Goal: Transaction & Acquisition: Register for event/course

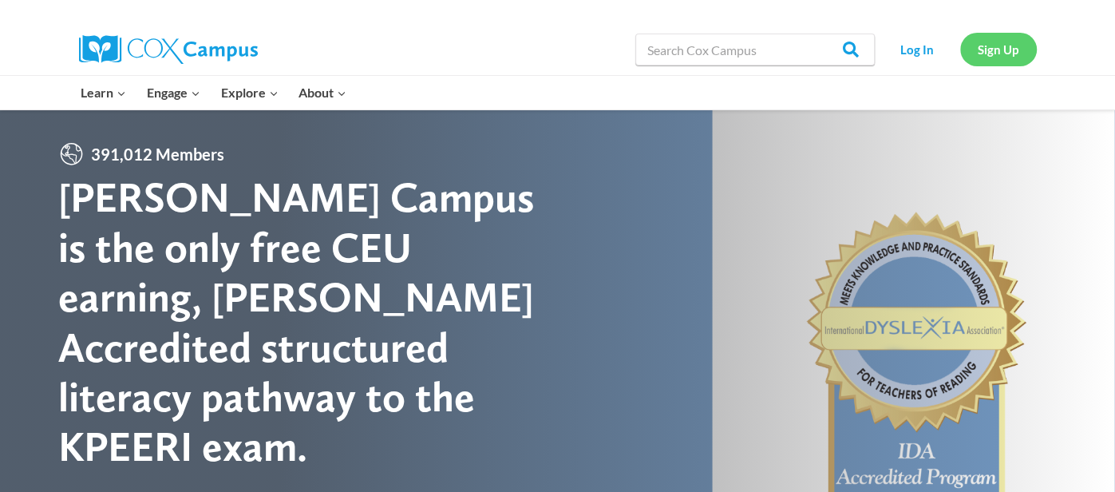
click at [996, 52] on link "Sign Up" at bounding box center [998, 49] width 77 height 33
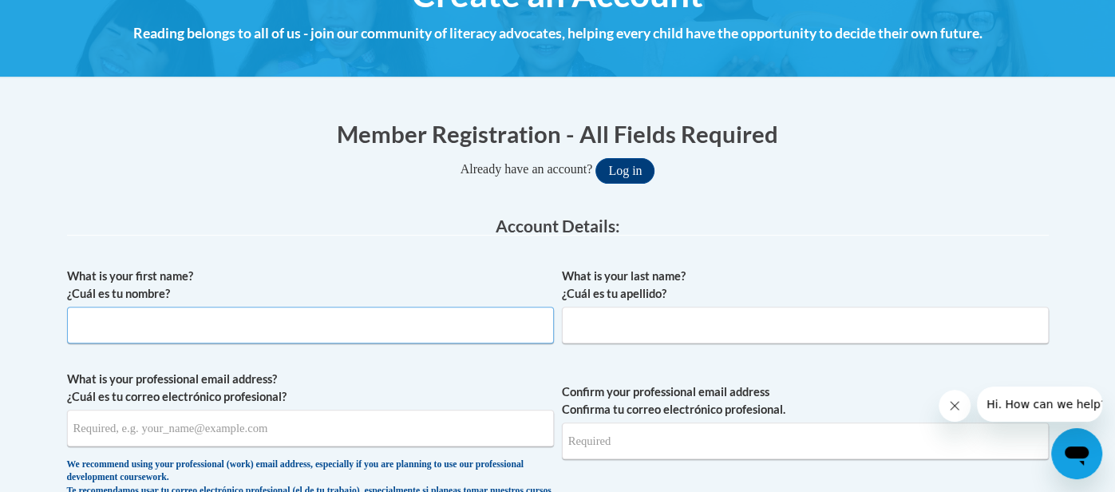
click at [236, 326] on input "What is your first name? ¿Cuál es tu nombre?" at bounding box center [310, 325] width 487 height 37
type input "Chardae"
click at [660, 318] on input "What is your last name? ¿Cuál es tu apellido?" at bounding box center [805, 325] width 487 height 37
type input "Johnson"
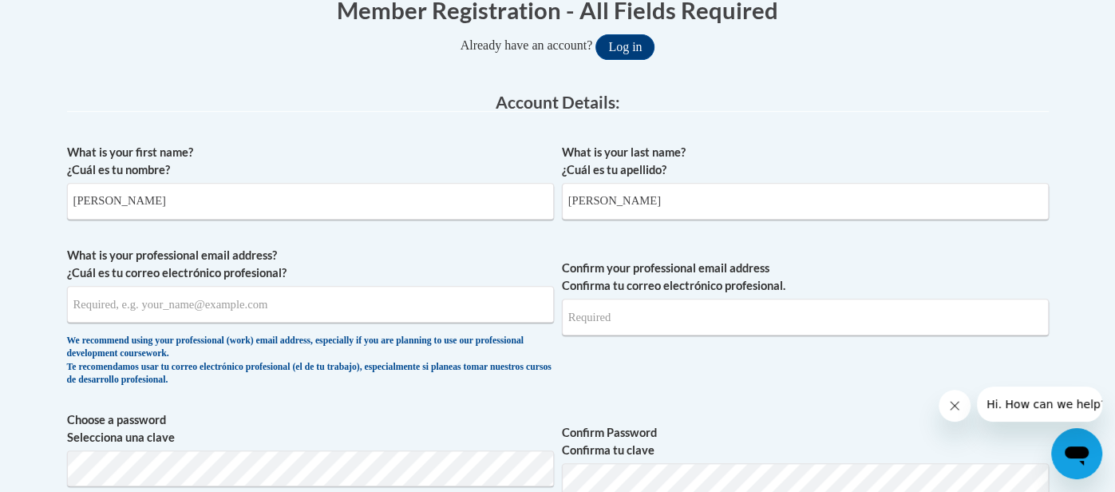
scroll to position [350, 0]
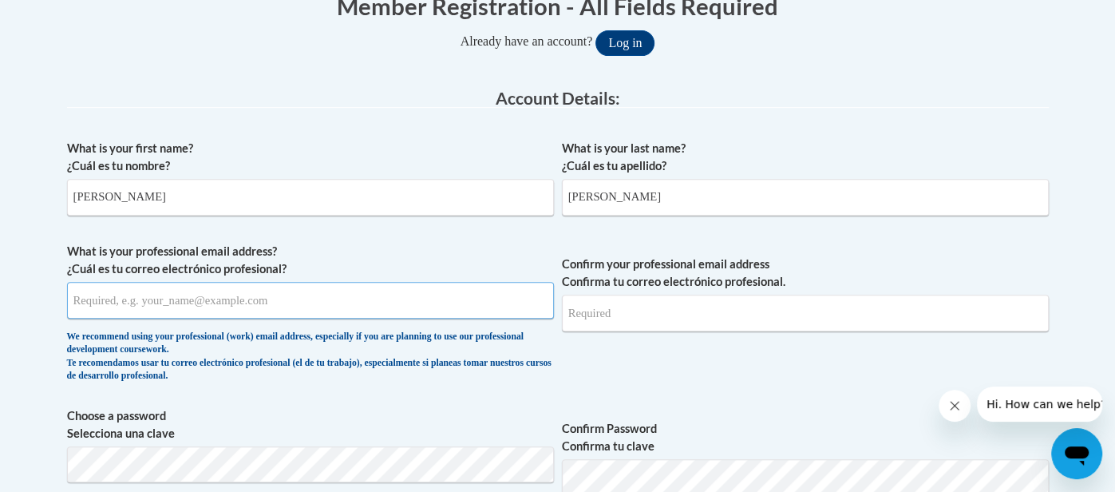
click at [265, 307] on input "What is your professional email address? ¿Cuál es tu correo electrónico profesi…" at bounding box center [310, 300] width 487 height 37
type input "charlicia16@gmail.com"
click at [624, 314] on input "Confirm your professional email address Confirma tu correo electrónico profesio…" at bounding box center [805, 313] width 487 height 37
type input "charlicia16@gmail.com"
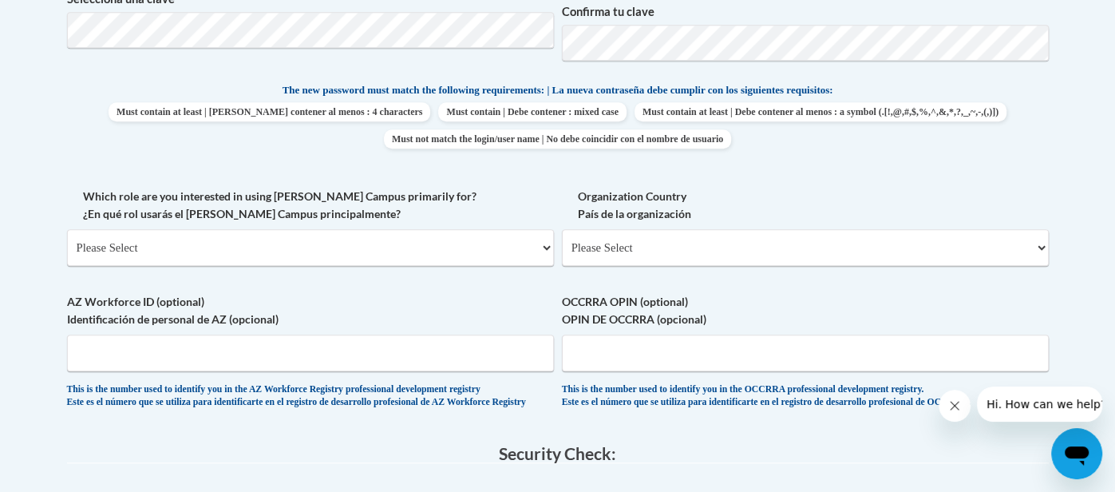
click at [328, 308] on label "AZ Workforce ID (optional) Identificación de personal de AZ (opcional)" at bounding box center [310, 310] width 487 height 35
click at [328, 335] on input "AZ Workforce ID (optional) Identificación de personal de AZ (opcional)" at bounding box center [310, 353] width 487 height 37
click at [833, 190] on label "Organization Country País de la organización" at bounding box center [805, 205] width 487 height 35
click at [833, 229] on select "Please Select United States | Estados Unidos Outside of the United States | Fue…" at bounding box center [805, 247] width 487 height 37
click at [387, 240] on select "Please Select College/University | Colegio/Universidad Community/Nonprofit Part…" at bounding box center [310, 247] width 487 height 37
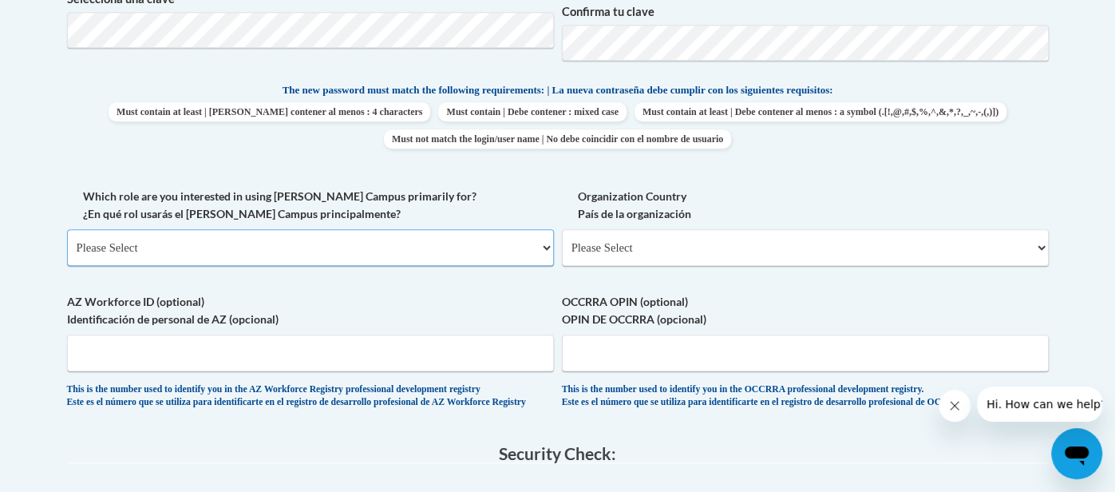
select select "fbf2d438-af2f-41f8-98f1-81c410e29de3"
click at [67, 229] on select "Please Select College/University | Colegio/Universidad Community/Nonprofit Part…" at bounding box center [310, 247] width 487 height 37
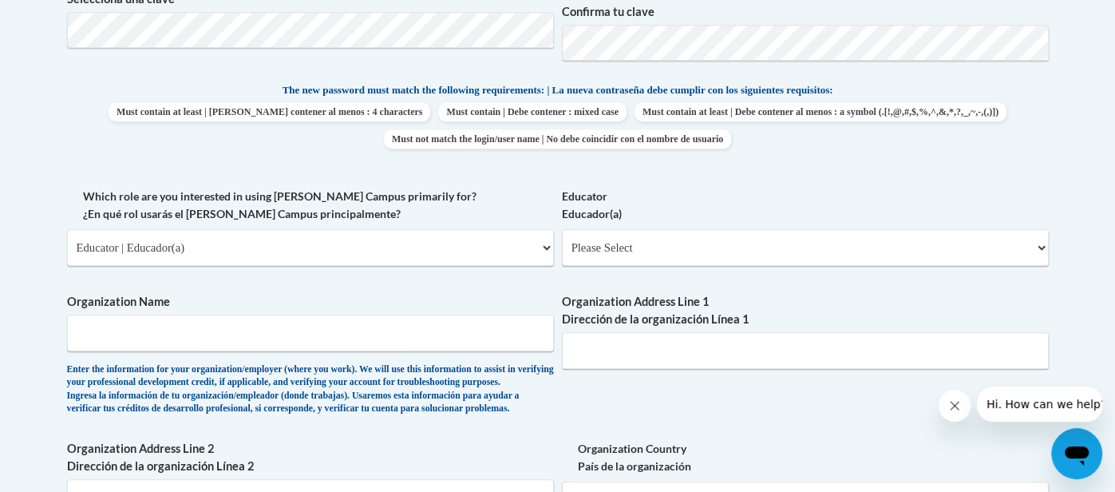
click at [647, 222] on span "Educator Educador(a) Please Select Early Learning/Daycare Teacher/Family Home C…" at bounding box center [805, 227] width 487 height 78
click at [644, 235] on select "Please Select Early Learning/Daycare Teacher/Family Home Care Provider | Maestr…" at bounding box center [805, 247] width 487 height 37
select select "5e2af403-4f2c-4e49-a02f-103e55d7b75b"
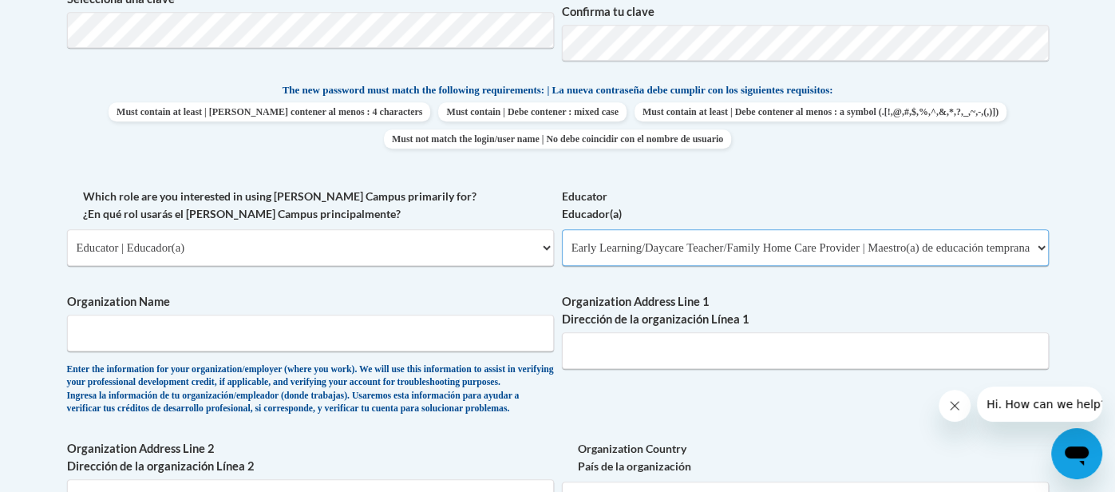
click at [562, 229] on select "Please Select Early Learning/Daycare Teacher/Family Home Care Provider | Maestr…" at bounding box center [805, 247] width 487 height 37
click at [295, 343] on input "Organization Name" at bounding box center [310, 333] width 487 height 37
type input "Angel Learning Center"
click at [769, 343] on input "Organization Address Line 1 Dirección de la organización Línea 1" at bounding box center [805, 350] width 487 height 37
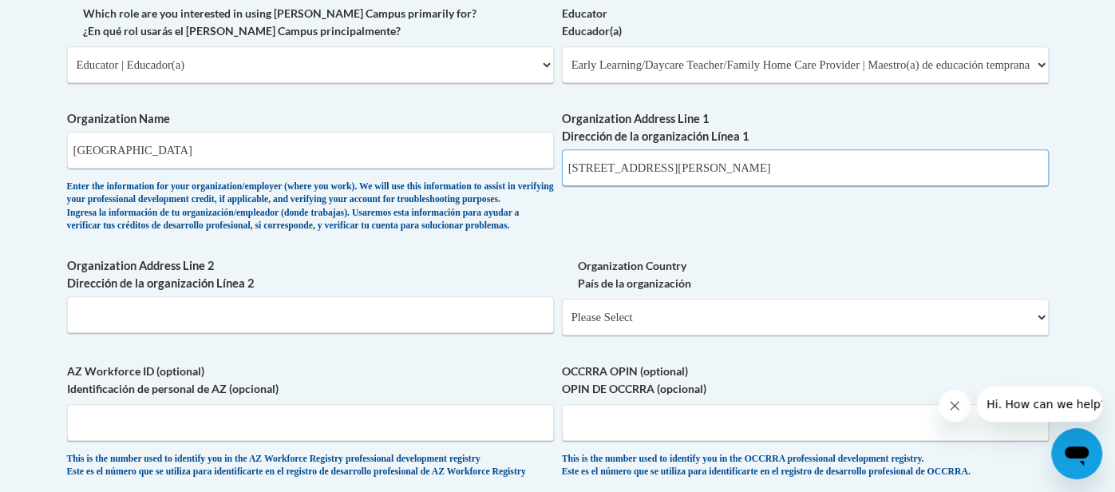
scroll to position [974, 0]
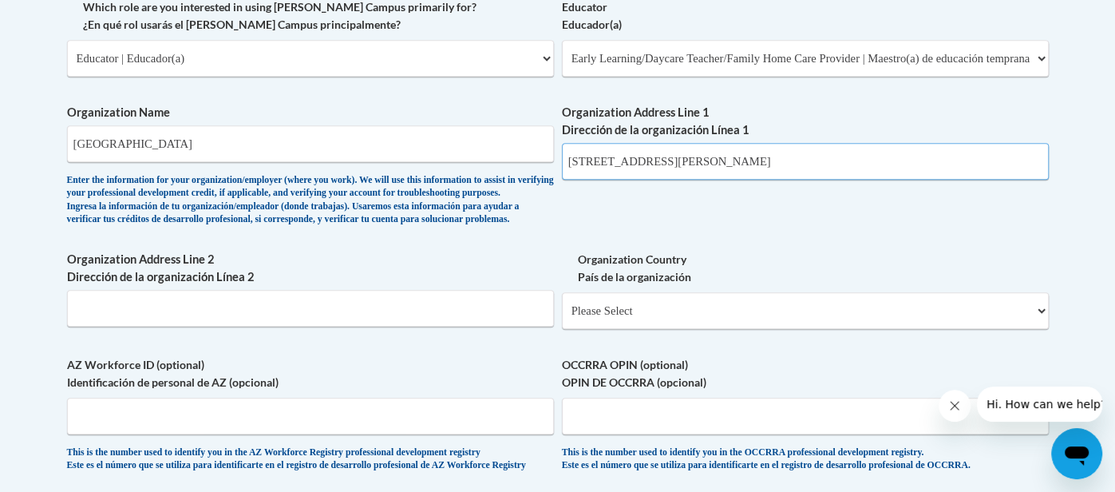
type input "426 Murray Rd"
click at [782, 329] on select "Please Select United States | Estados Unidos Outside of the United States | Fue…" at bounding box center [805, 310] width 487 height 37
select select "ad49bcad-a171-4b2e-b99c-48b446064914"
click at [562, 317] on select "Please Select United States | Estados Unidos Outside of the United States | Fue…" at bounding box center [805, 310] width 487 height 37
select select
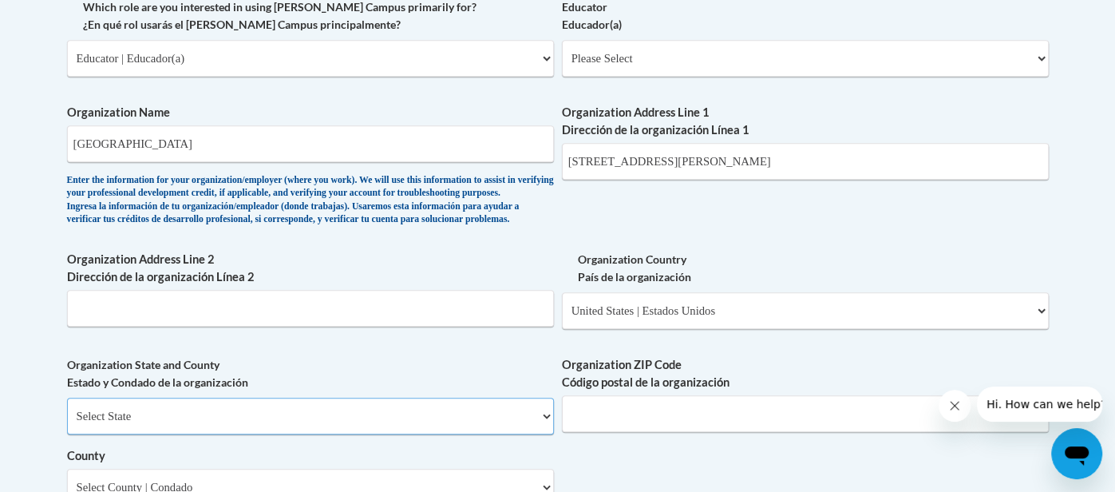
click at [267, 434] on select "Select State Alabama Alaska Arizona Arkansas California Colorado Connecticut De…" at bounding box center [310, 416] width 487 height 37
select select "Georgia"
click at [67, 423] on select "Select State Alabama Alaska Arizona Arkansas California Colorado Connecticut De…" at bounding box center [310, 416] width 487 height 37
click at [592, 432] on input "Organization ZIP Code Código postal de la organización" at bounding box center [805, 413] width 487 height 37
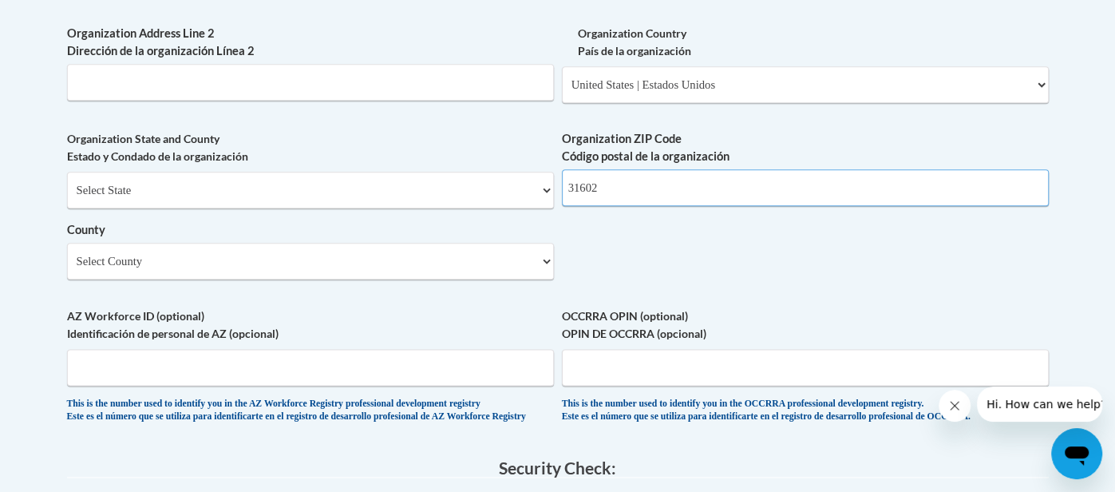
scroll to position [1207, 0]
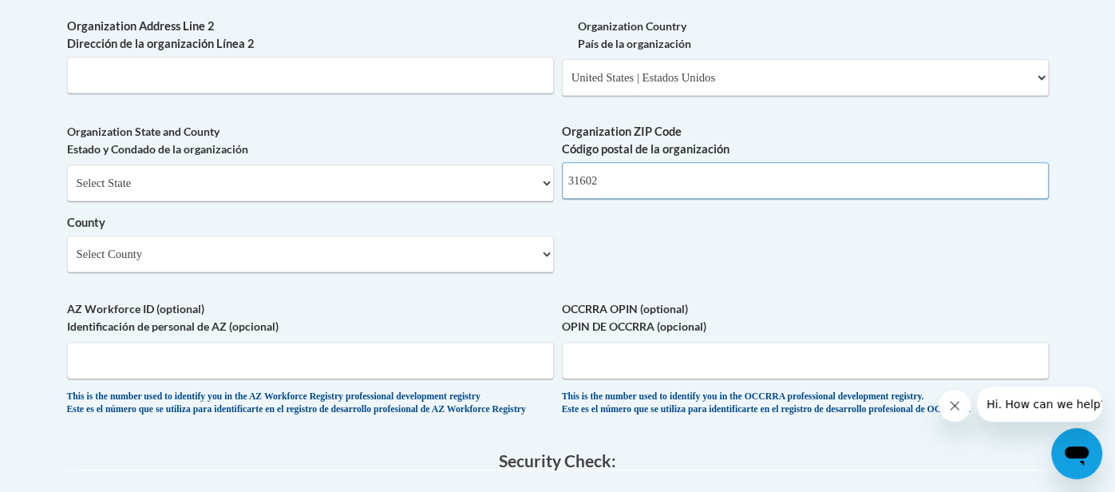
type input "31602"
click at [344, 272] on select "Select County Appling Atkinson Bacon Baker Baldwin Banks Barrow Bartow Ben Hill…" at bounding box center [310, 254] width 487 height 37
select select "Lowndes"
click at [67, 261] on select "Select County Appling Atkinson Bacon Baker Baldwin Banks Barrow Bartow Ben Hill…" at bounding box center [310, 254] width 487 height 37
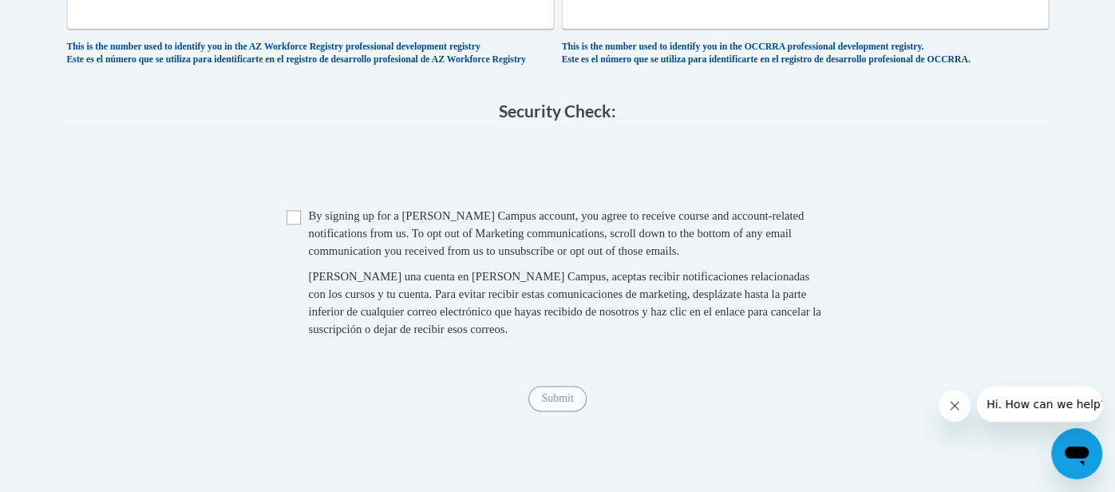
scroll to position [1558, 0]
click at [295, 266] on span "Checkbox By signing up for a Cox Campus account, you agree to receive course an…" at bounding box center [558, 278] width 543 height 147
click at [295, 223] on input "Checkbox" at bounding box center [294, 215] width 14 height 14
checkbox input "true"
click at [572, 410] on input "Submit" at bounding box center [557, 397] width 57 height 26
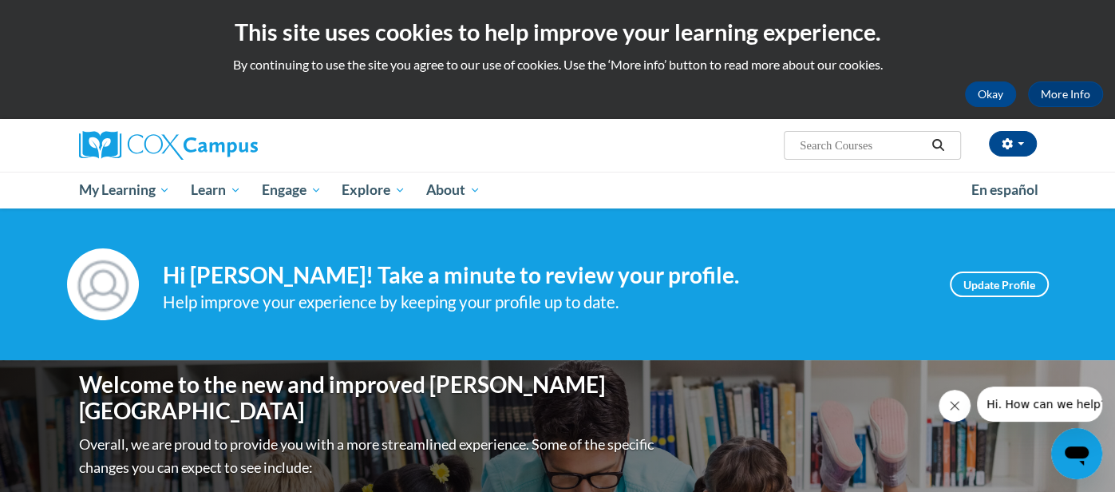
click at [879, 286] on h4 "Hi [PERSON_NAME]! Take a minute to review your profile." at bounding box center [544, 275] width 763 height 27
click at [840, 142] on input "Search..." at bounding box center [862, 145] width 128 height 19
type input "power of language for infants and toddlers"
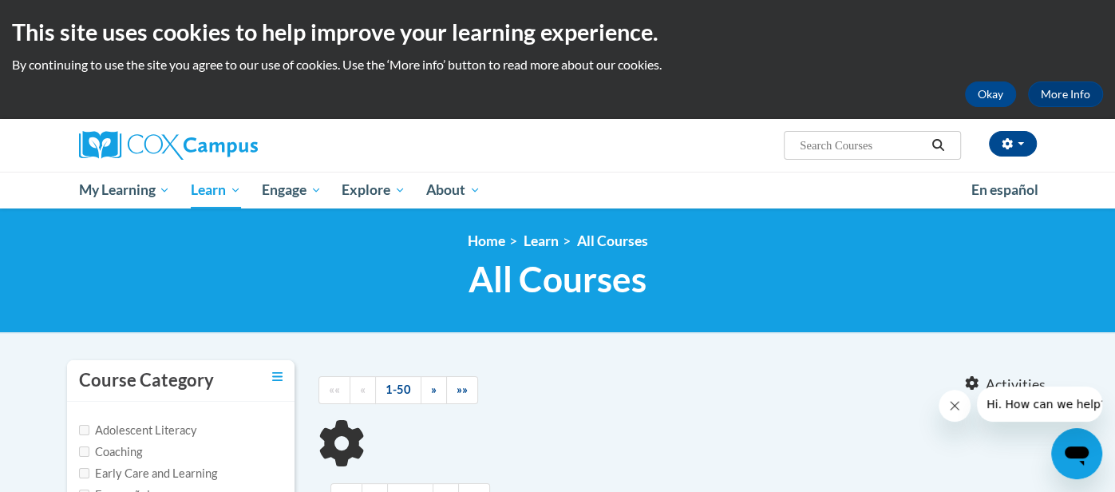
type input "power of language for infants and toddlers"
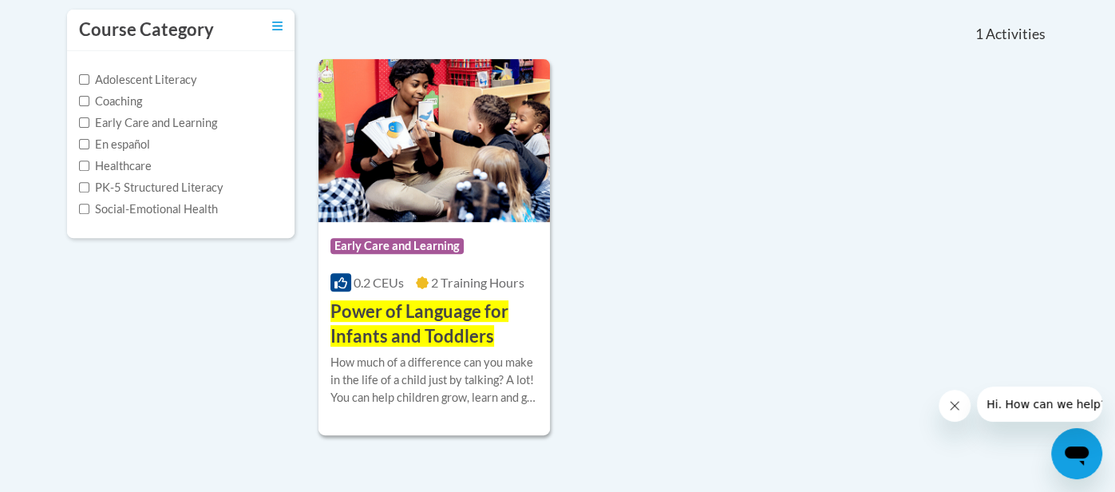
scroll to position [382, 0]
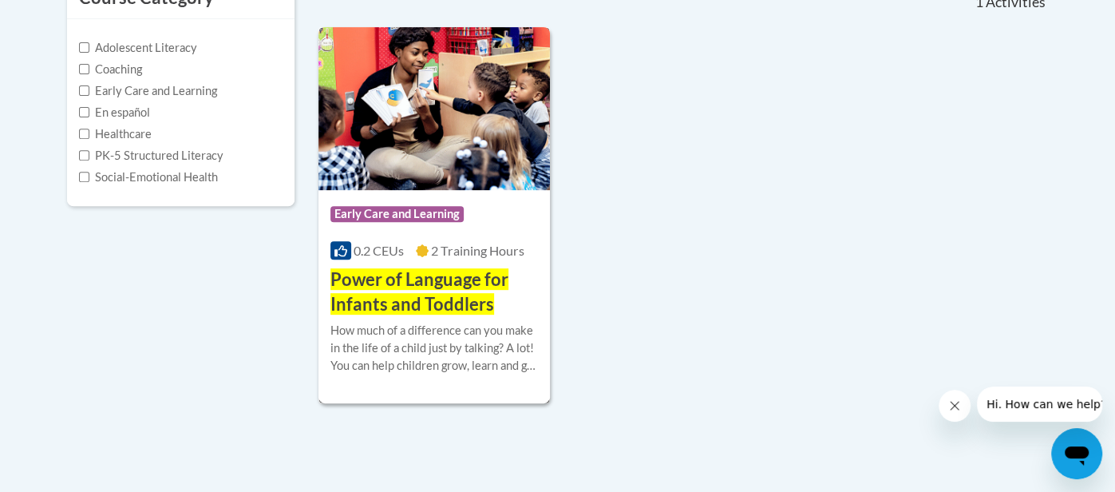
click at [443, 344] on div "How much of a difference can you make in the life of a child just by talking? A…" at bounding box center [435, 348] width 208 height 53
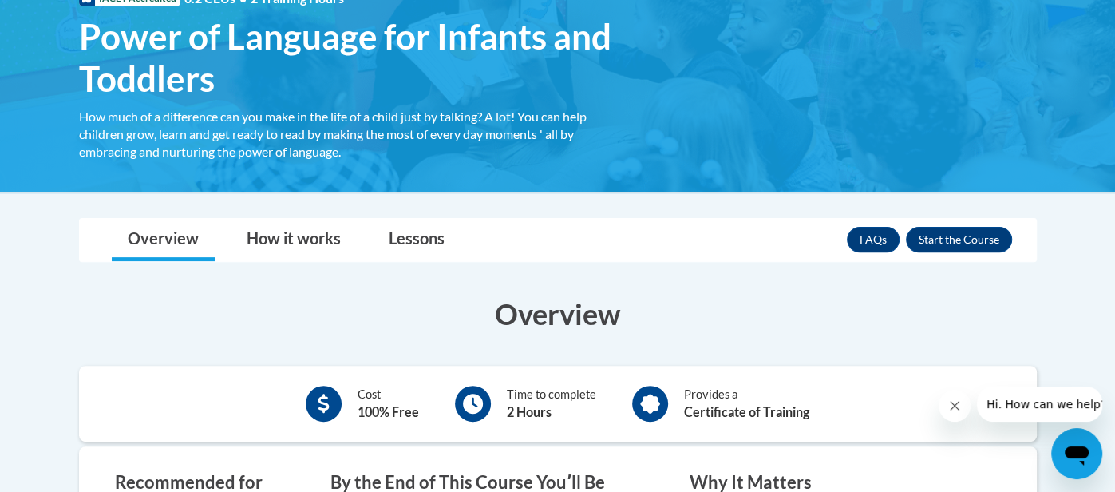
scroll to position [287, 0]
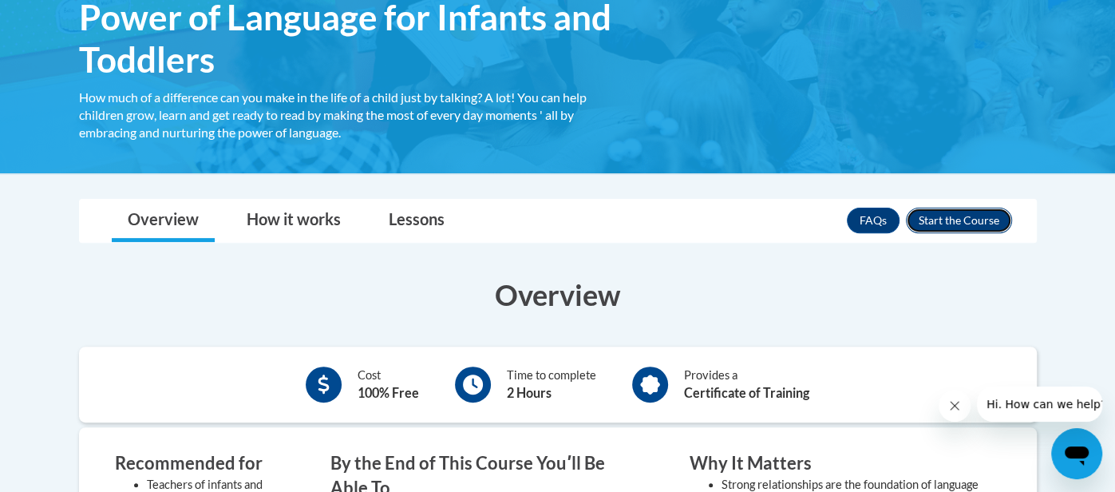
click at [963, 220] on button "Enroll" at bounding box center [959, 221] width 106 height 26
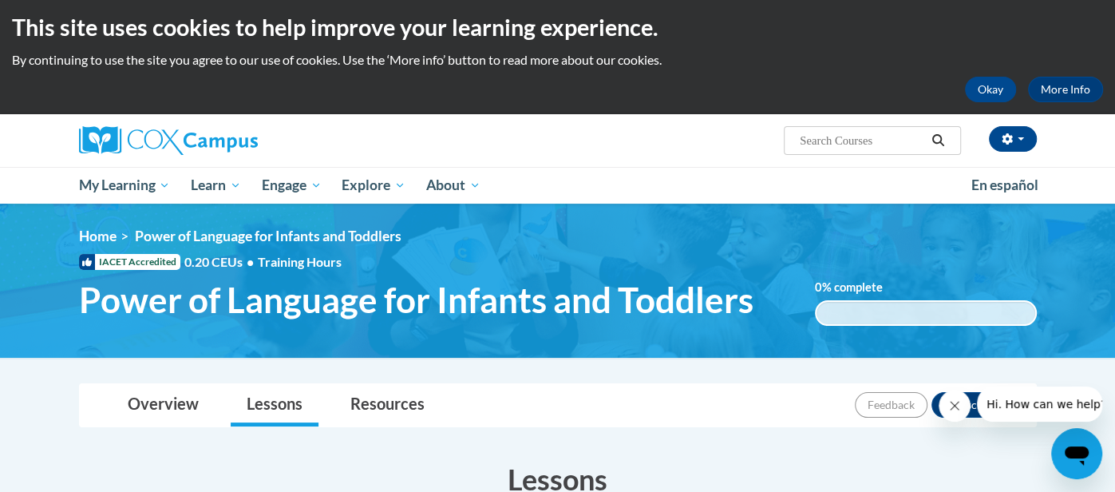
scroll to position [4, 0]
